Goal: Task Accomplishment & Management: Manage account settings

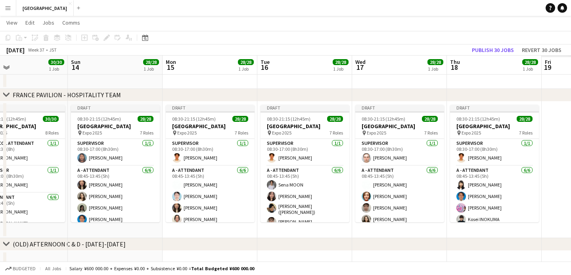
scroll to position [0, 229]
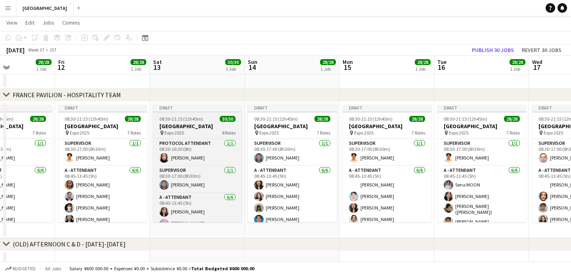
click at [200, 117] on span "08:30-21:15 (12h45m)" at bounding box center [181, 119] width 44 height 6
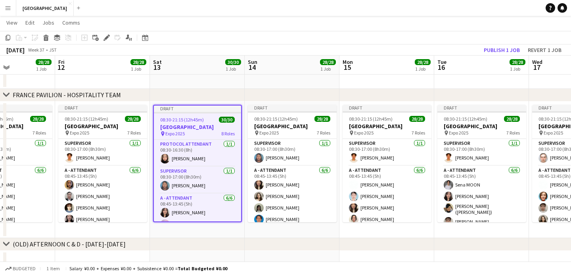
click at [200, 117] on span "08:30-21:15 (12h45m)" at bounding box center [182, 120] width 44 height 6
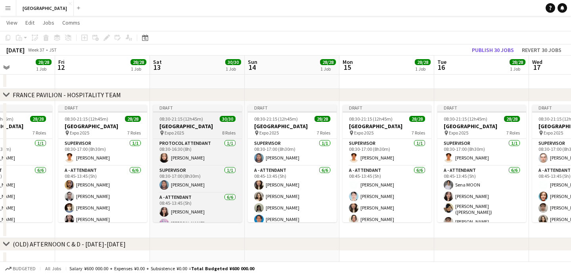
click at [194, 117] on span "08:30-21:15 (12h45m)" at bounding box center [181, 119] width 44 height 6
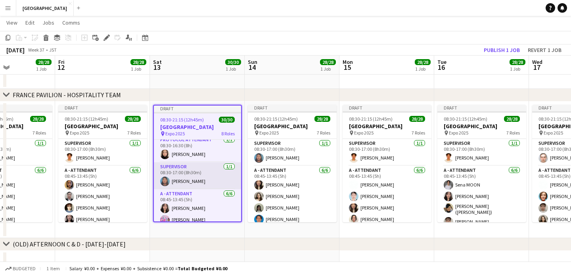
scroll to position [0, 0]
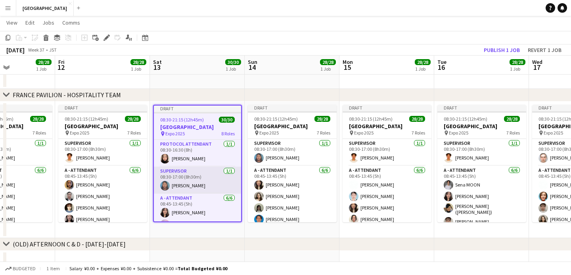
click at [183, 180] on app-card-role "SUPERVISOR 1/1 08:30-17:00 (8h30m) Mariko Fujii" at bounding box center [197, 180] width 87 height 27
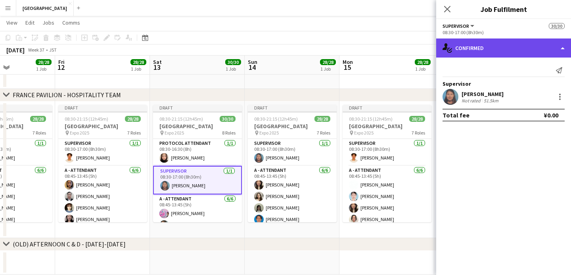
click at [497, 40] on div "single-neutral-actions-check-2 Confirmed" at bounding box center [503, 47] width 135 height 19
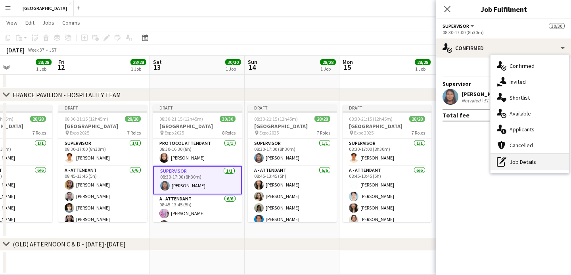
click at [506, 159] on icon "pen-write" at bounding box center [502, 162] width 10 height 10
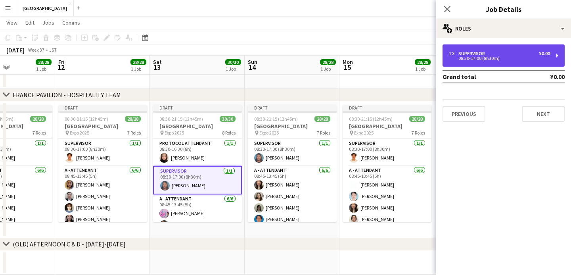
click at [499, 63] on div "1 x SUPERVISOR ¥0.00 08:30-17:00 (8h30m)" at bounding box center [504, 55] width 122 height 22
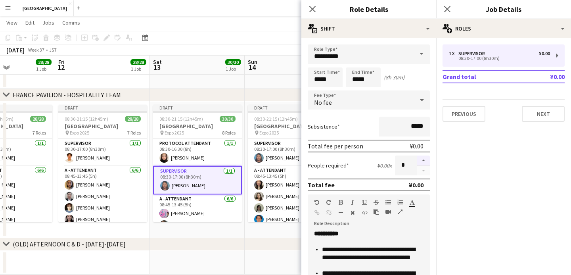
click at [424, 161] on button "button" at bounding box center [423, 161] width 13 height 10
type input "*"
click at [335, 80] on input "*****" at bounding box center [325, 77] width 35 height 20
type input "*****"
click at [375, 77] on input "*****" at bounding box center [363, 77] width 35 height 20
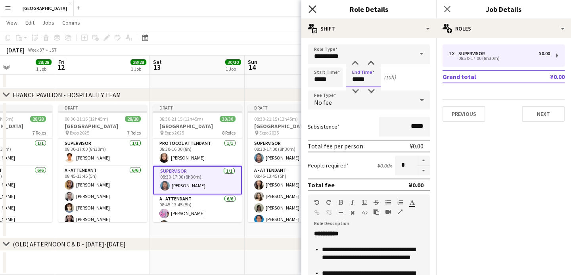
type input "*****"
click at [314, 11] on icon at bounding box center [313, 9] width 8 height 8
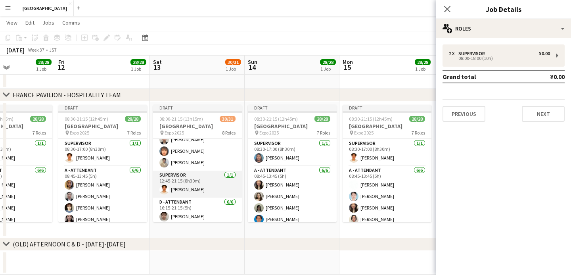
click at [177, 188] on app-card-role "SUPERVISOR 1/1 12:45-21:15 (8h30m) Kevin Sasaki" at bounding box center [197, 184] width 89 height 27
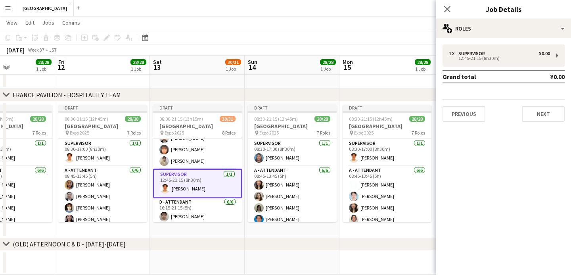
scroll to position [337, 0]
click at [177, 189] on app-card-role "SUPERVISOR 1/1 12:45-21:15 (8h30m) Kevin Sasaki" at bounding box center [197, 185] width 89 height 29
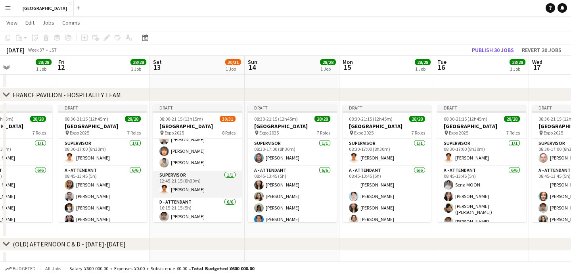
click at [169, 189] on app-card-role "SUPERVISOR 1/1 12:45-21:15 (8h30m) Kevin Sasaki" at bounding box center [197, 184] width 89 height 27
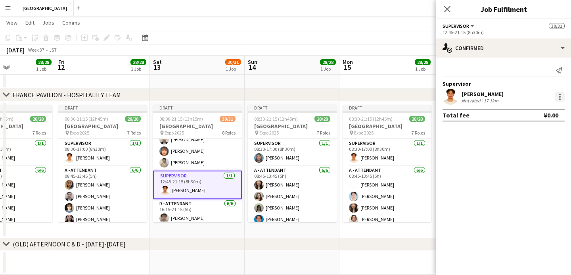
click at [559, 96] on div at bounding box center [560, 97] width 10 height 10
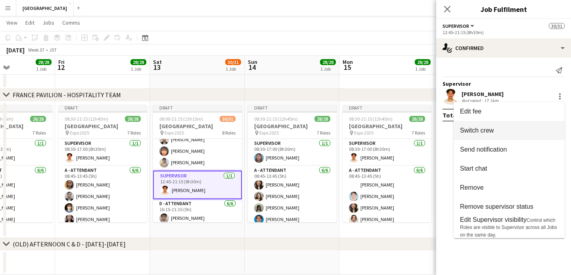
click at [520, 133] on span "Switch crew" at bounding box center [509, 130] width 98 height 7
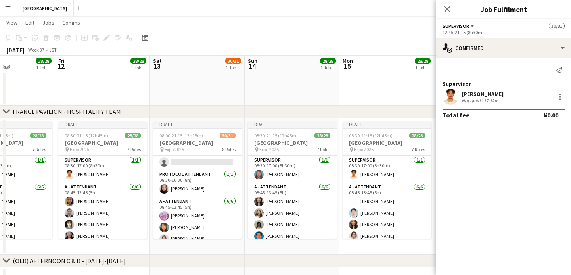
scroll to position [0, 0]
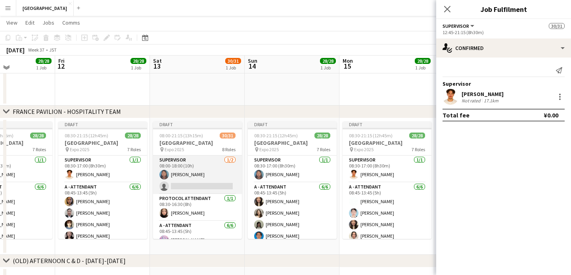
click at [190, 185] on app-card-role "SUPERVISOR 1/2 08:00-18:00 (10h) Mariko Fujii single-neutral-actions" at bounding box center [197, 175] width 89 height 38
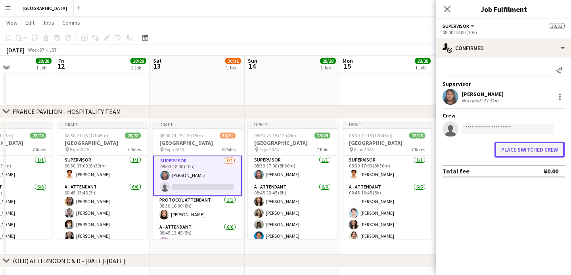
click at [526, 145] on button "Place switched crew" at bounding box center [530, 150] width 70 height 16
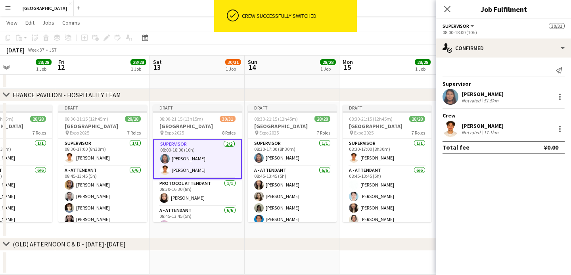
scroll to position [198, 0]
click at [559, 128] on div at bounding box center [560, 129] width 10 height 10
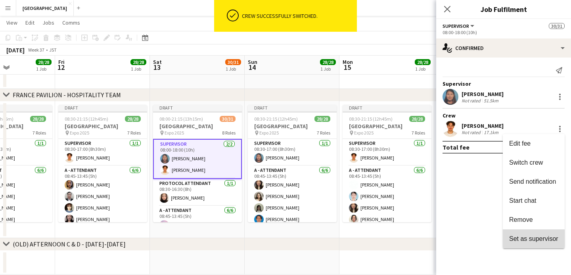
click at [522, 234] on button "Set as supervisor" at bounding box center [534, 238] width 62 height 19
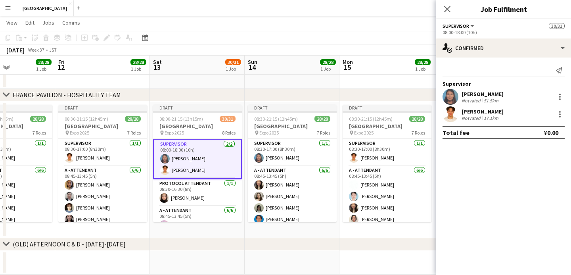
click at [207, 151] on app-card-role "SUPERVISOR 2/2 08:00-18:00 (10h) Mariko Fujii Kevin Sasaki" at bounding box center [197, 159] width 89 height 40
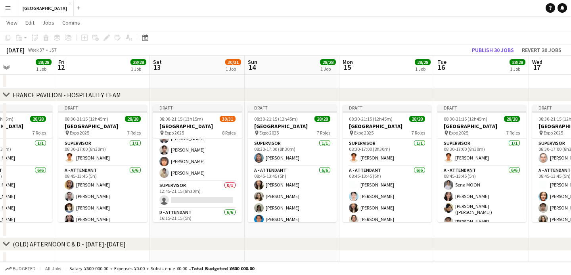
scroll to position [328, 0]
click at [195, 194] on app-card-role "SUPERVISOR 0/1 12:45-21:15 (8h30m) single-neutral-actions" at bounding box center [197, 193] width 89 height 27
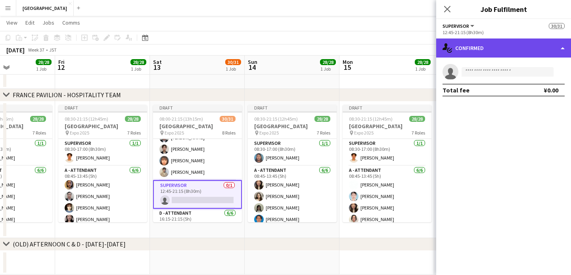
click at [529, 44] on div "single-neutral-actions-check-2 Confirmed" at bounding box center [503, 47] width 135 height 19
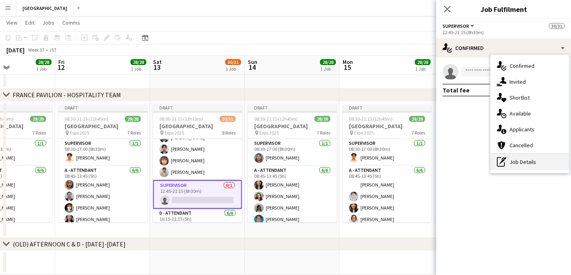
click at [525, 159] on div "pen-write Job Details" at bounding box center [530, 162] width 79 height 16
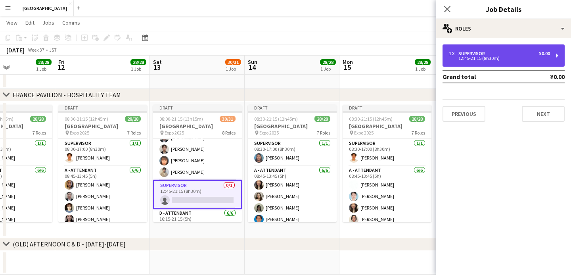
click at [484, 53] on div "SUPERVISOR" at bounding box center [474, 54] width 30 height 6
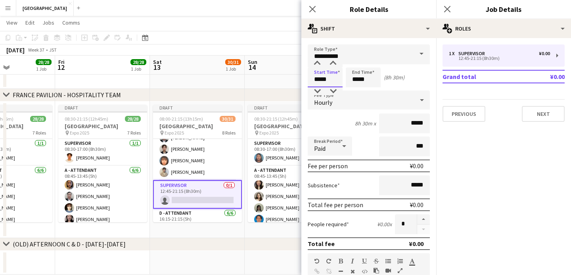
drag, startPoint x: 331, startPoint y: 79, endPoint x: 304, endPoint y: 77, distance: 26.6
click at [304, 77] on form "**********" at bounding box center [368, 258] width 135 height 429
type input "*****"
click at [312, 7] on icon "Close pop-in" at bounding box center [313, 9] width 8 height 8
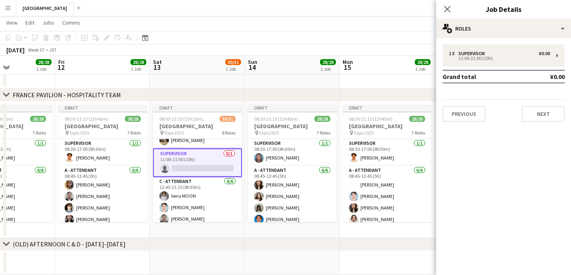
scroll to position [274, 0]
click at [169, 168] on app-card-role "SUPERVISOR 0/1 11:00-21:00 (10h) single-neutral-actions" at bounding box center [197, 164] width 89 height 29
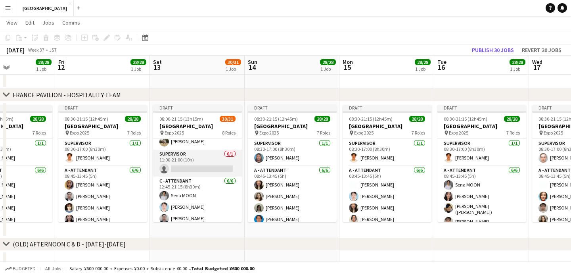
click at [169, 168] on app-card-role "SUPERVISOR 0/1 11:00-21:00 (10h) single-neutral-actions" at bounding box center [197, 163] width 89 height 27
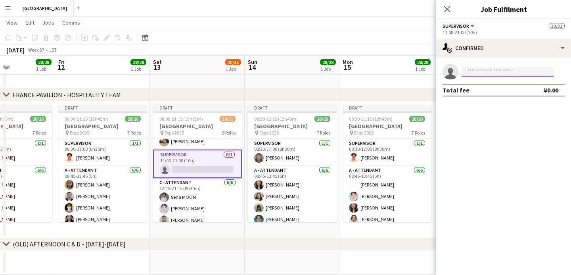
click at [505, 75] on input at bounding box center [508, 72] width 92 height 10
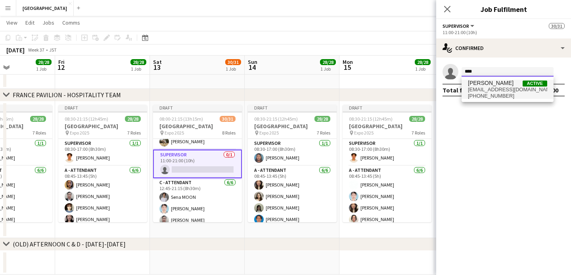
type input "****"
click at [511, 83] on span "Adrien ROUIT Active" at bounding box center [507, 83] width 79 height 7
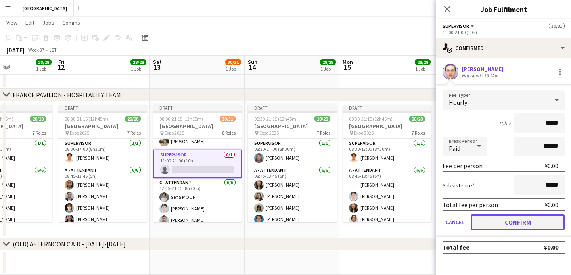
click at [520, 220] on button "Confirm" at bounding box center [518, 222] width 94 height 16
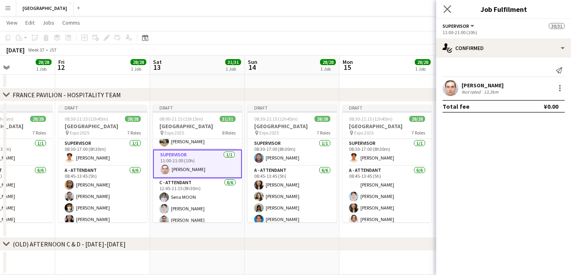
click at [451, 12] on app-icon "Close pop-in" at bounding box center [448, 10] width 12 height 12
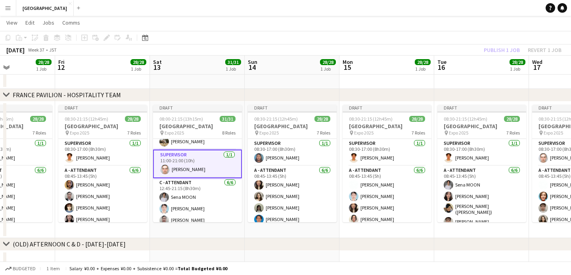
click at [225, 152] on app-card-role "SUPERVISOR 1/1 11:00-21:00 (10h) Adrien ROUIT" at bounding box center [197, 164] width 89 height 29
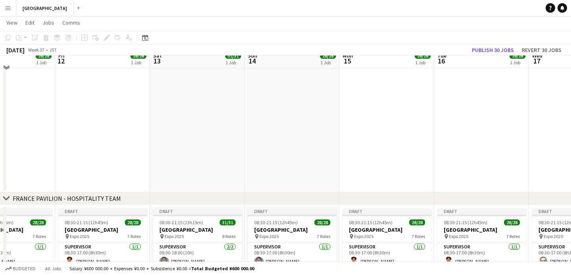
scroll to position [88, 0]
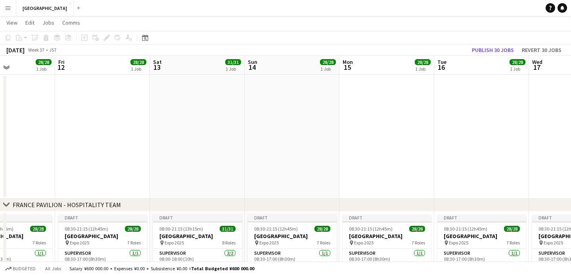
click at [204, 122] on app-date-cell at bounding box center [197, 136] width 95 height 125
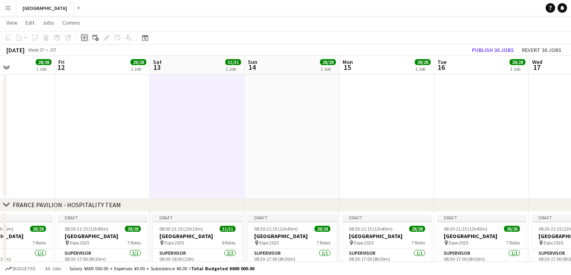
click at [86, 39] on icon "Add job" at bounding box center [84, 38] width 6 height 6
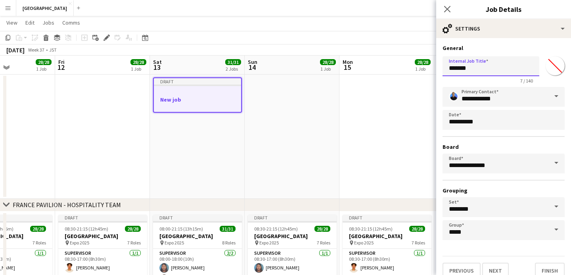
drag, startPoint x: 488, startPoint y: 67, endPoint x: 425, endPoint y: 64, distance: 62.4
click at [425, 64] on body "Menu Boards Boards Boards All jobs Status Workforce Workforce My Workforce Recr…" at bounding box center [285, 155] width 571 height 486
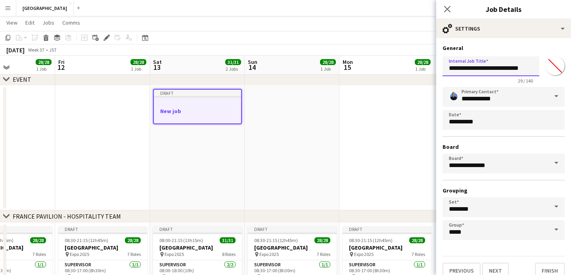
scroll to position [10, 0]
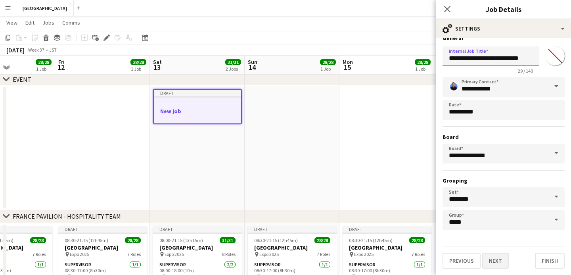
type input "**********"
click at [497, 256] on button "Next" at bounding box center [495, 261] width 27 height 16
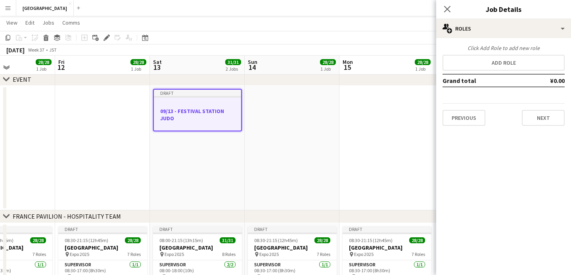
scroll to position [0, 0]
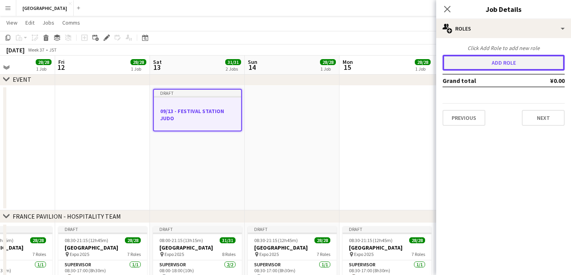
click at [494, 61] on button "Add role" at bounding box center [504, 63] width 122 height 16
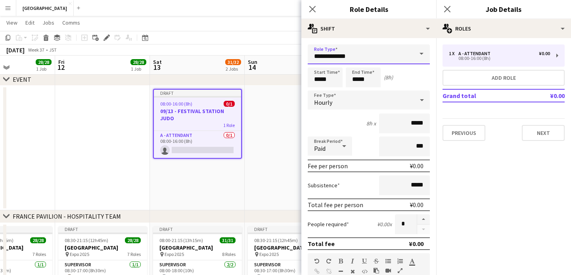
click at [360, 55] on input "**********" at bounding box center [369, 54] width 122 height 20
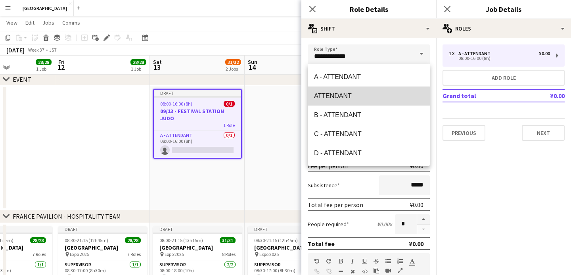
click at [351, 93] on span "ATTENDANT" at bounding box center [368, 96] width 109 height 8
type input "*********"
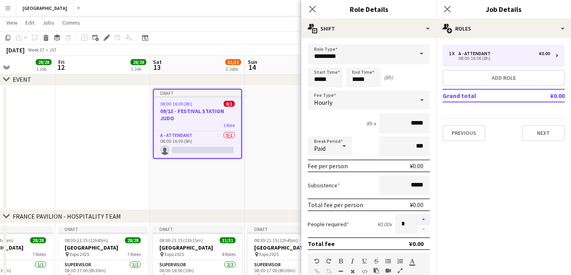
click at [423, 215] on button "button" at bounding box center [423, 219] width 13 height 10
type input "*"
drag, startPoint x: 336, startPoint y: 78, endPoint x: 290, endPoint y: 77, distance: 46.8
click at [290, 77] on body "Menu Boards Boards Boards All jobs Status Workforce Workforce My Workforce Recr…" at bounding box center [285, 167] width 571 height 486
type input "*****"
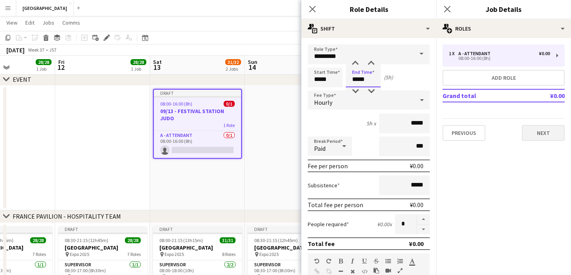
type input "*****"
click at [536, 133] on button "Next" at bounding box center [543, 133] width 43 height 16
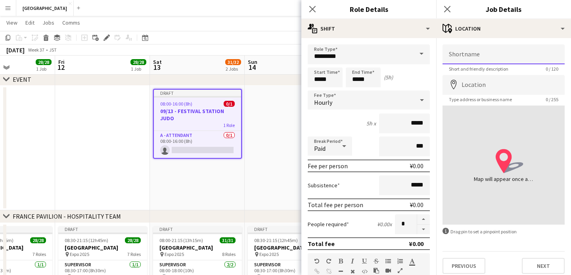
click at [474, 53] on input "Shortname" at bounding box center [504, 54] width 122 height 20
type input "**********"
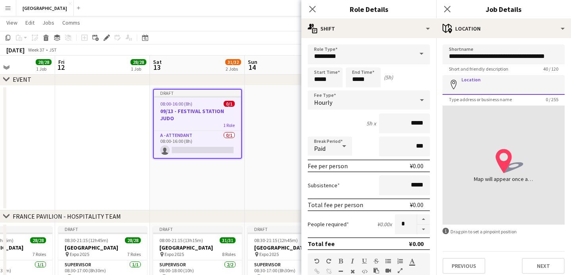
click at [469, 77] on input "Location" at bounding box center [504, 85] width 122 height 20
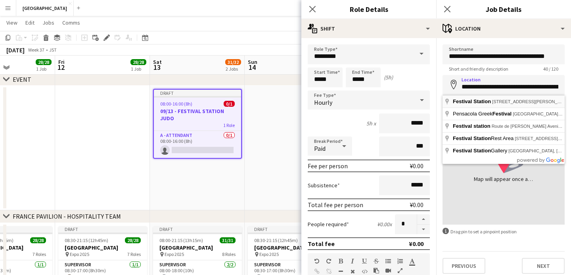
type input "**********"
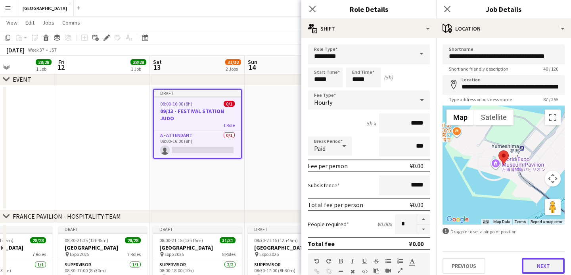
click at [536, 263] on button "Next" at bounding box center [543, 266] width 43 height 16
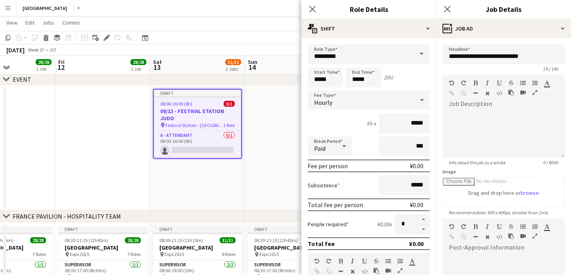
scroll to position [117, 0]
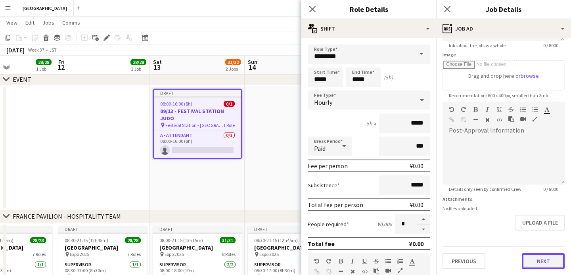
click at [535, 255] on button "Next" at bounding box center [543, 261] width 43 height 16
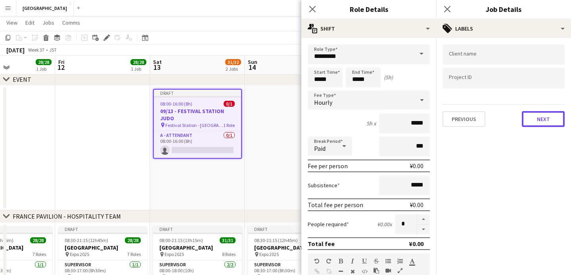
click at [530, 116] on button "Next" at bounding box center [543, 119] width 43 height 16
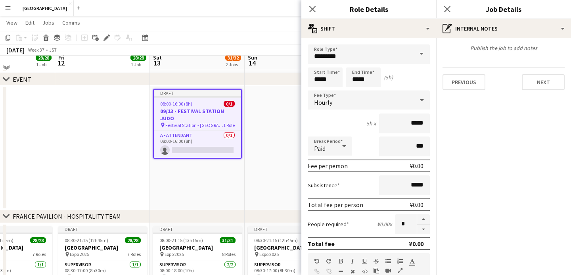
scroll to position [70, 0]
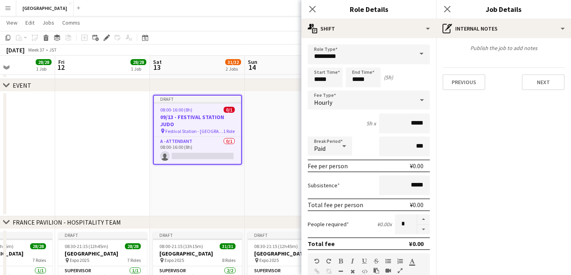
click at [447, 9] on icon at bounding box center [447, 9] width 6 height 6
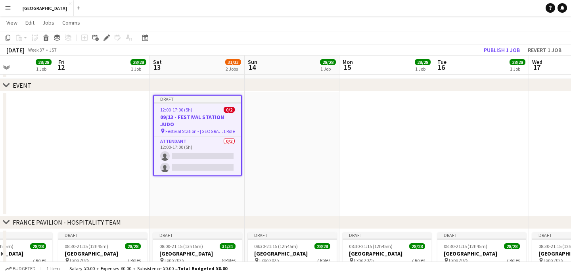
click at [217, 111] on div "12:00-17:00 (5h) 0/2" at bounding box center [197, 110] width 87 height 6
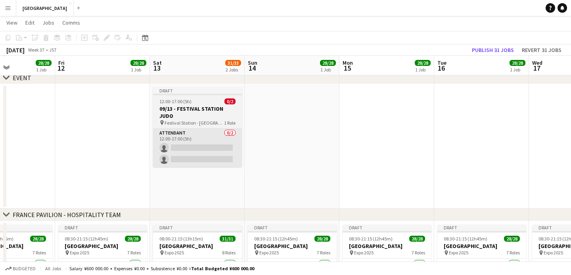
scroll to position [77, 0]
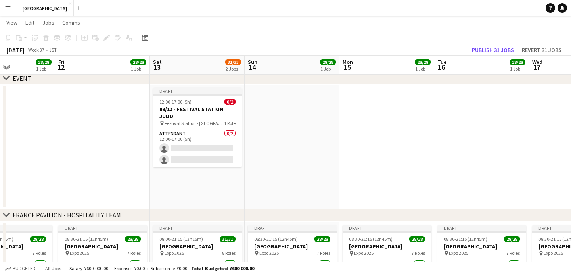
click at [201, 183] on app-date-cell "Draft 12:00-17:00 (5h) 0/2 09/13 - FESTIVAL STATION JUDO pin Festival Station -…" at bounding box center [197, 146] width 95 height 125
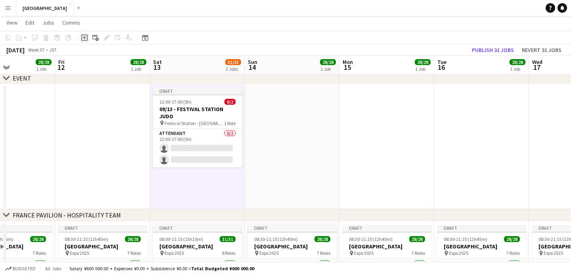
click at [86, 37] on icon "Add job" at bounding box center [84, 38] width 6 height 6
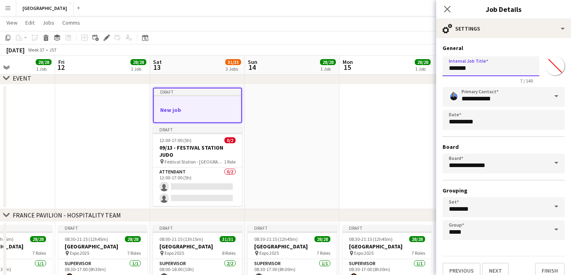
drag, startPoint x: 503, startPoint y: 69, endPoint x: 428, endPoint y: 67, distance: 75.0
click at [428, 67] on body "Menu Boards Boards Boards All jobs Status Workforce Workforce My Workforce Recr…" at bounding box center [285, 166] width 571 height 486
type input "**********"
click at [488, 142] on div "**********" at bounding box center [504, 163] width 122 height 153
click at [500, 269] on button "Next" at bounding box center [495, 271] width 27 height 16
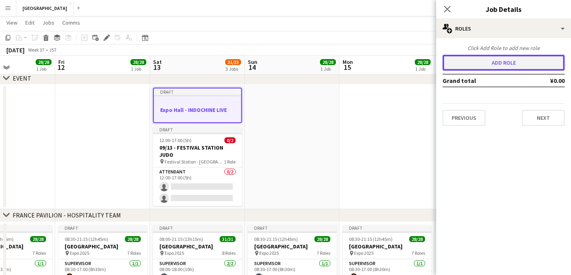
click at [495, 60] on button "Add role" at bounding box center [504, 63] width 122 height 16
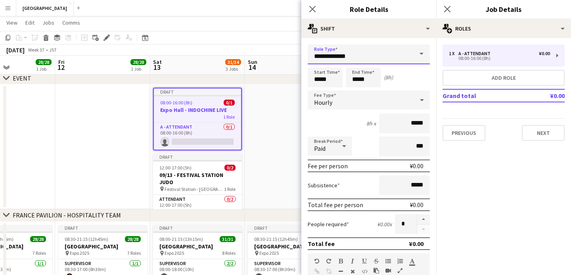
click at [353, 56] on input "**********" at bounding box center [369, 54] width 122 height 20
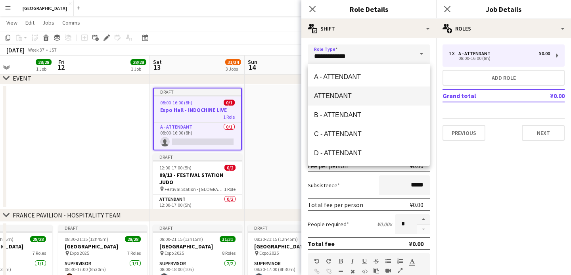
click at [348, 95] on span "ATTENDANT" at bounding box center [368, 96] width 109 height 8
type input "*********"
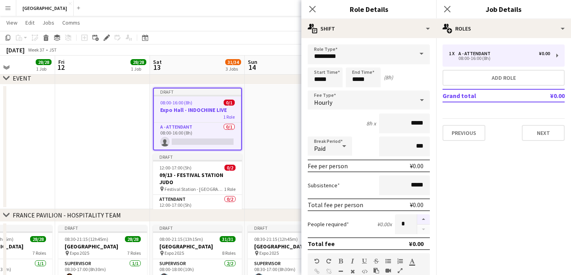
click at [423, 219] on button "button" at bounding box center [423, 219] width 13 height 10
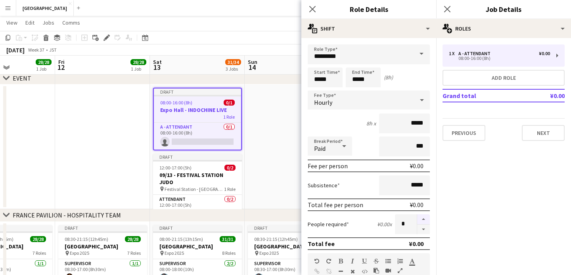
type input "*"
click at [313, 80] on input "*****" at bounding box center [325, 77] width 35 height 20
type input "*****"
click at [548, 129] on button "Next" at bounding box center [543, 133] width 43 height 16
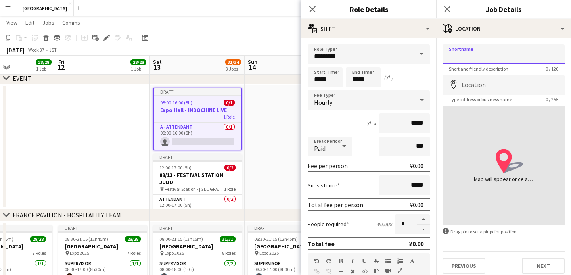
click at [482, 60] on input "Shortname" at bounding box center [504, 54] width 122 height 20
type input "**********"
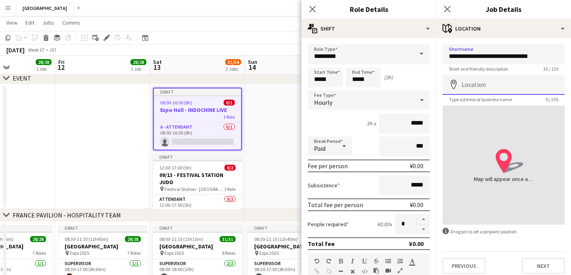
click at [475, 87] on input "Location" at bounding box center [504, 85] width 122 height 20
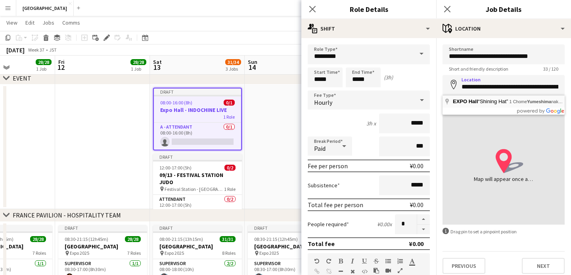
type input "**********"
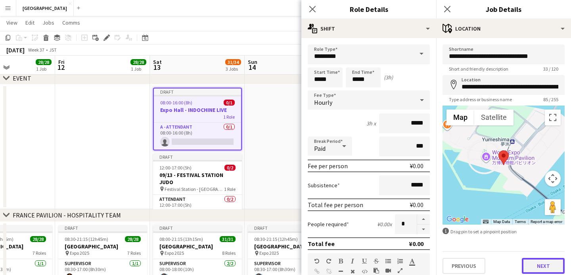
click at [544, 262] on button "Next" at bounding box center [543, 266] width 43 height 16
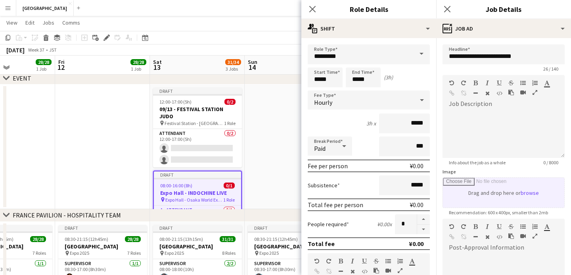
click at [518, 184] on input "Image" at bounding box center [503, 193] width 121 height 30
type input "**********"
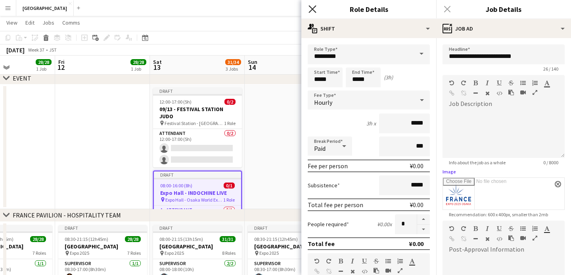
click at [316, 12] on icon at bounding box center [313, 9] width 8 height 8
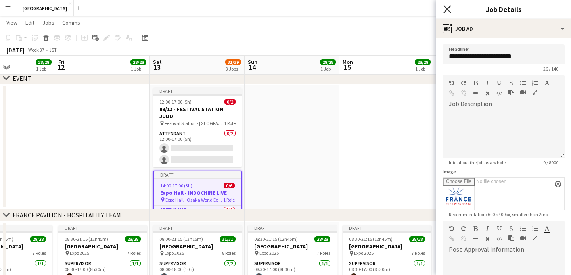
click at [447, 11] on icon "Close pop-in" at bounding box center [448, 9] width 8 height 8
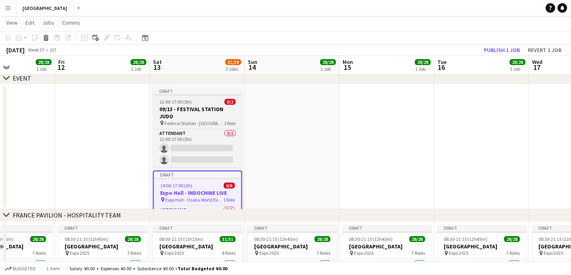
click at [196, 102] on div "12:00-17:00 (5h) 0/2" at bounding box center [197, 102] width 89 height 6
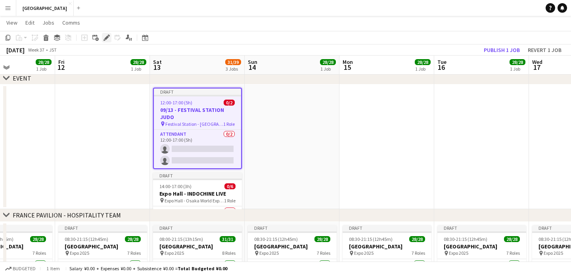
click at [107, 38] on icon at bounding box center [106, 38] width 4 height 4
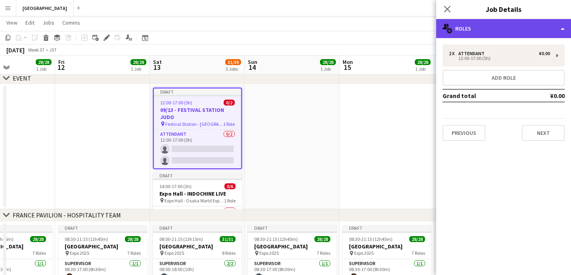
click at [503, 34] on div "multiple-users-add Roles" at bounding box center [503, 28] width 135 height 19
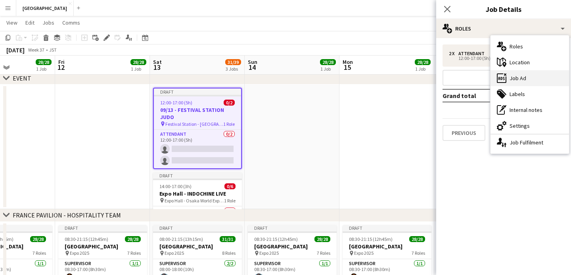
click at [520, 76] on div "ads-window Job Ad" at bounding box center [530, 78] width 79 height 16
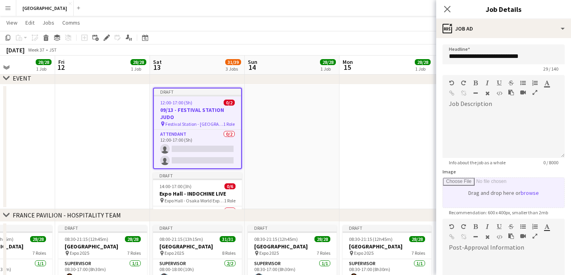
click at [487, 187] on input "Image" at bounding box center [503, 193] width 121 height 30
type input "**********"
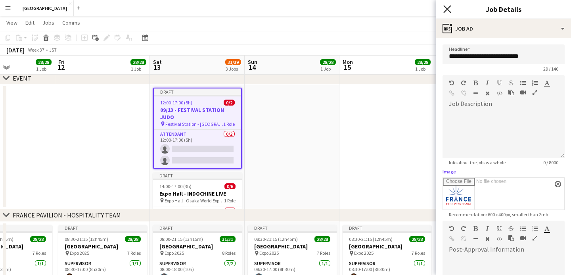
click at [447, 10] on icon "Close pop-in" at bounding box center [448, 9] width 8 height 8
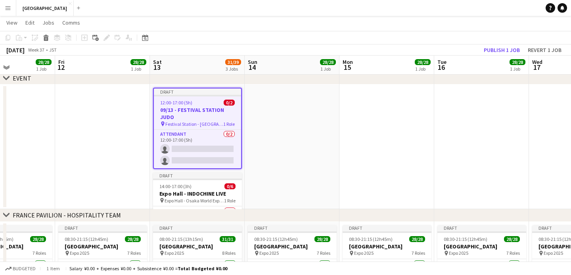
click at [213, 99] on app-job-card "Draft 12:00-17:00 (5h) 0/2 09/13 - FESTIVAL STATION JUDO pin Festival Station -…" at bounding box center [197, 128] width 89 height 81
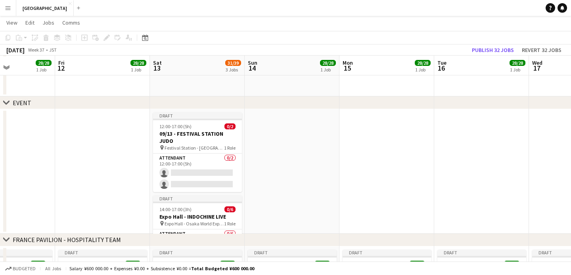
scroll to position [54, 0]
click at [6, 102] on icon at bounding box center [6, 101] width 6 height 3
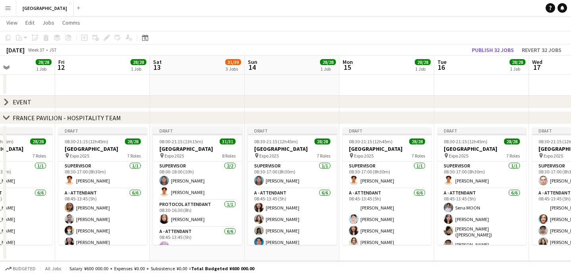
click at [6, 102] on icon "chevron-right" at bounding box center [6, 102] width 6 height 6
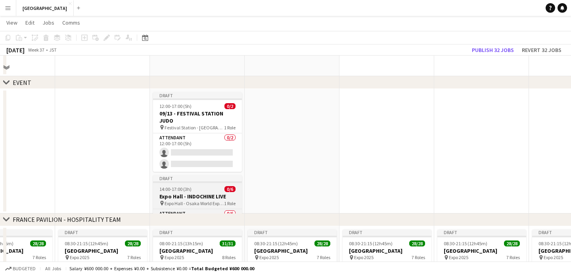
scroll to position [210, 0]
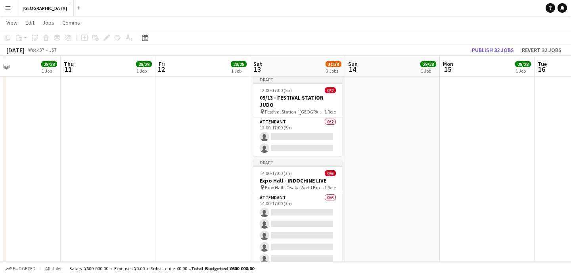
scroll to position [91, 0]
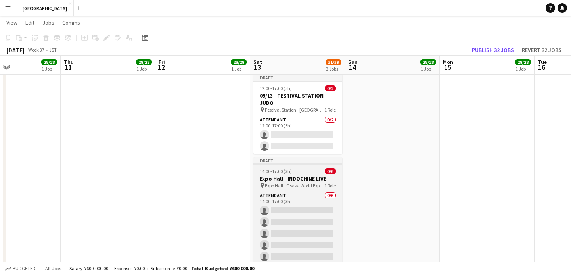
click at [306, 173] on div "14:00-17:00 (3h) 0/6" at bounding box center [297, 171] width 89 height 6
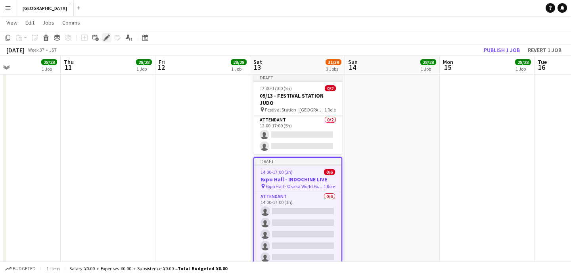
click at [107, 39] on icon "Edit" at bounding box center [107, 38] width 6 height 6
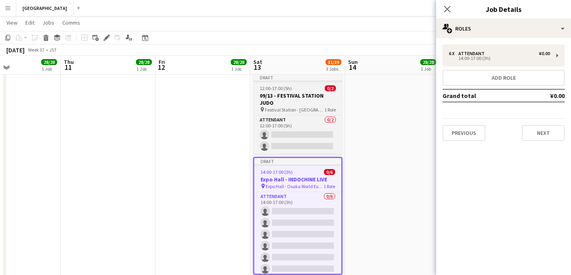
click at [307, 92] on h3 "09/13 - FESTIVAL STATION JUDO" at bounding box center [297, 99] width 89 height 14
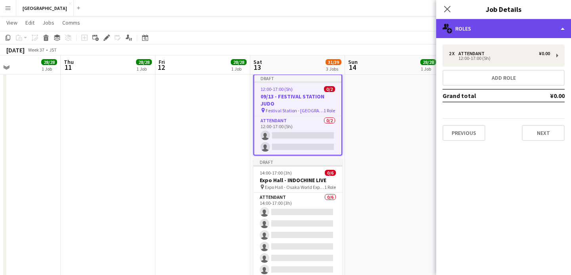
click at [516, 28] on div "multiple-users-add Roles" at bounding box center [503, 28] width 135 height 19
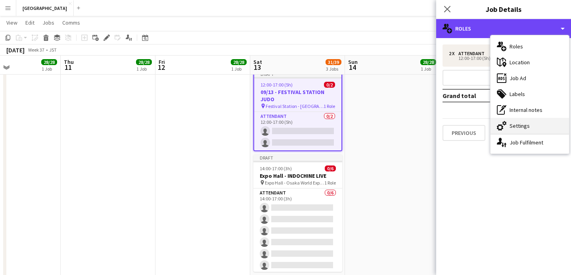
scroll to position [96, 0]
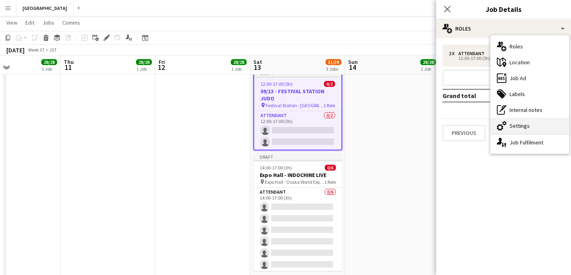
click at [522, 120] on div "cog-double-3 Settings" at bounding box center [530, 126] width 79 height 16
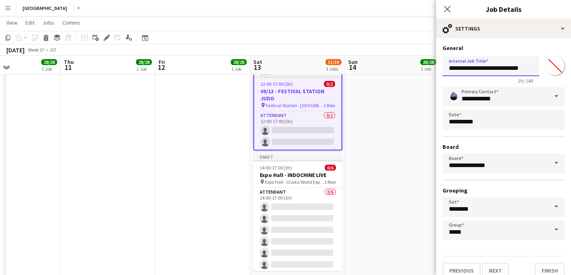
drag, startPoint x: 469, startPoint y: 68, endPoint x: 420, endPoint y: 65, distance: 48.9
click at [420, 65] on body "Menu Boards Boards Boards All jobs Status Workforce Workforce My Workforce Recr…" at bounding box center [285, 194] width 571 height 581
type input "**********"
click at [447, 8] on icon "Close pop-in" at bounding box center [448, 9] width 8 height 8
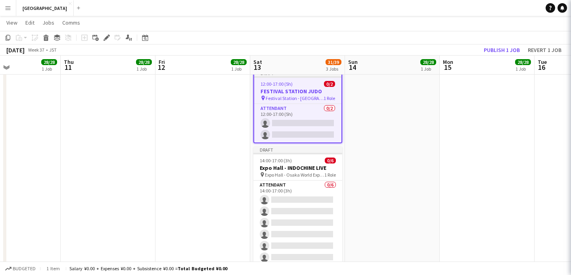
scroll to position [95, 0]
click at [355, 139] on app-date-cell at bounding box center [392, 177] width 95 height 220
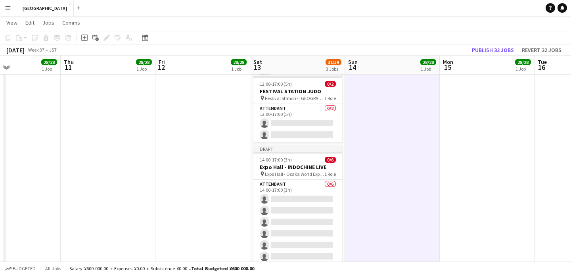
click at [391, 139] on app-date-cell at bounding box center [392, 177] width 95 height 220
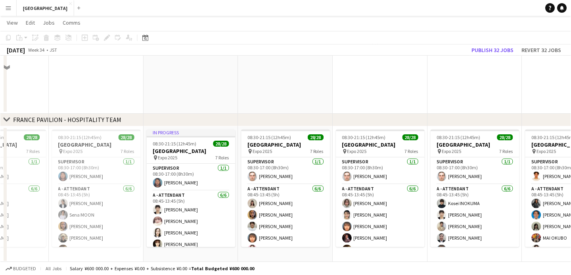
scroll to position [184, 0]
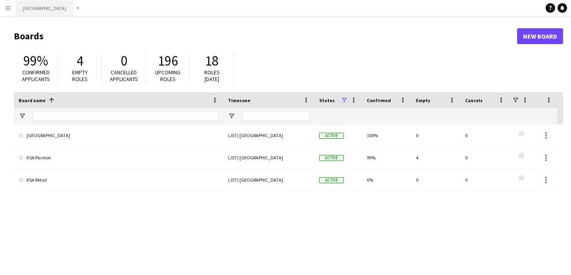
click at [33, 6] on button "[GEOGRAPHIC_DATA] Close" at bounding box center [44, 7] width 57 height 15
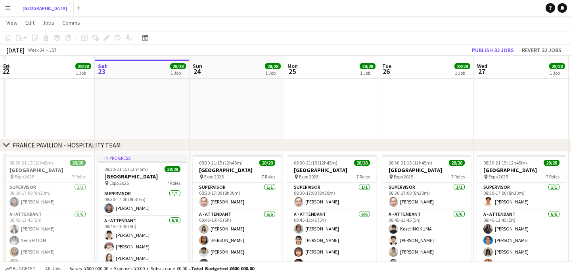
scroll to position [211, 0]
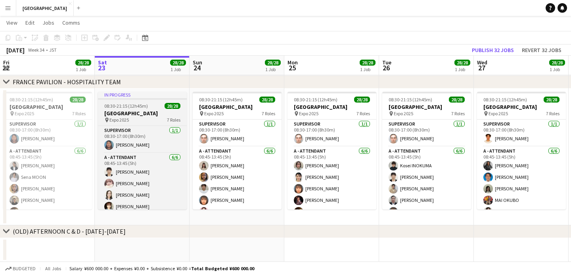
click at [130, 108] on app-job-card "In progress 08:30-21:15 (12h45m) 28/28 FRANCE PAVILION pin Expo 2025 7 Roles SU…" at bounding box center [142, 150] width 89 height 117
